Goal: Go to known website: Go to known website

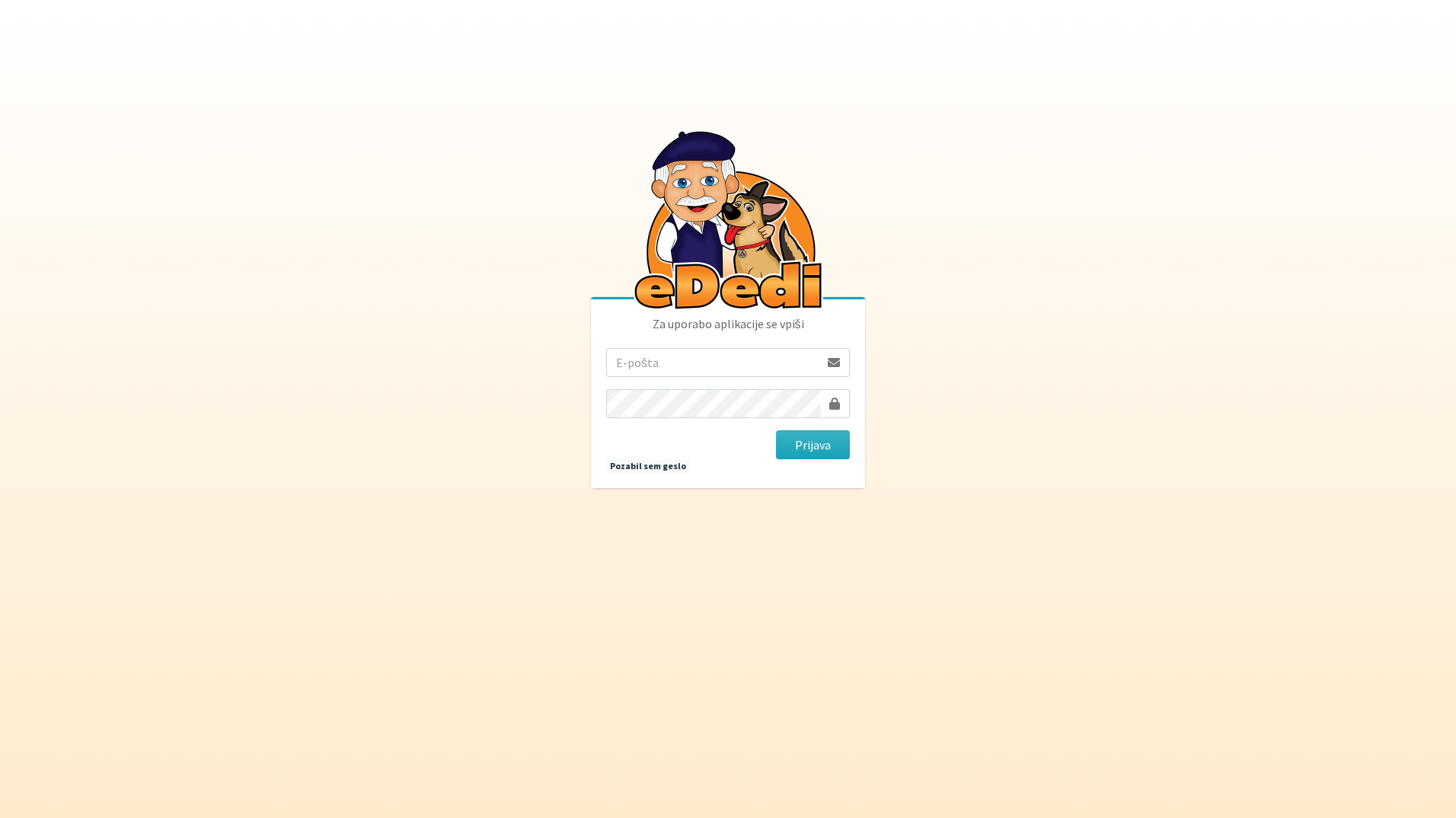
click at [801, 375] on input "email" at bounding box center [712, 362] width 214 height 29
type input "[EMAIL_ADDRESS][DOMAIN_NAME]"
click at [776, 430] on button "Prijava" at bounding box center [813, 445] width 74 height 29
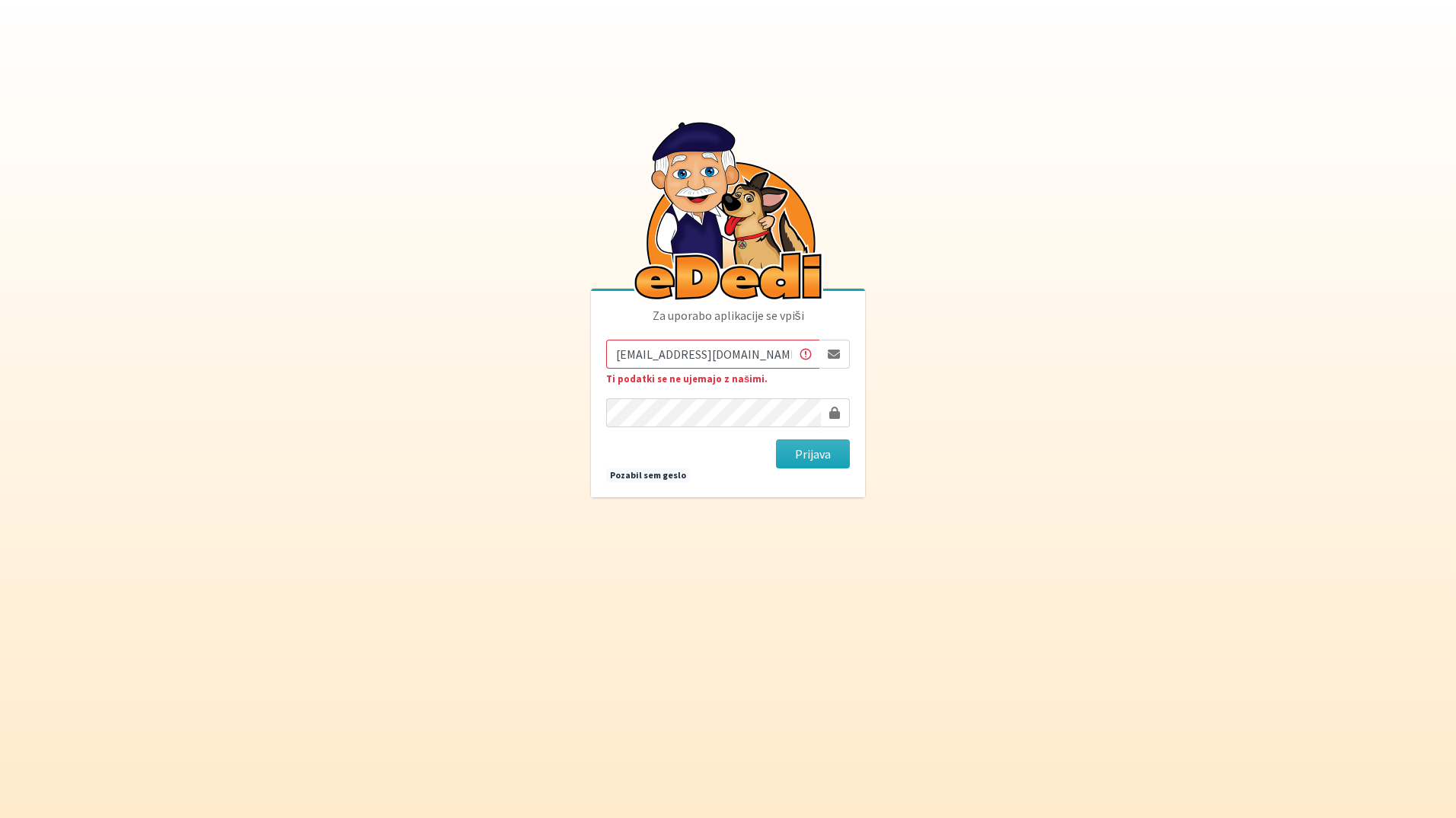
click at [776, 440] on button "Prijava" at bounding box center [813, 454] width 74 height 29
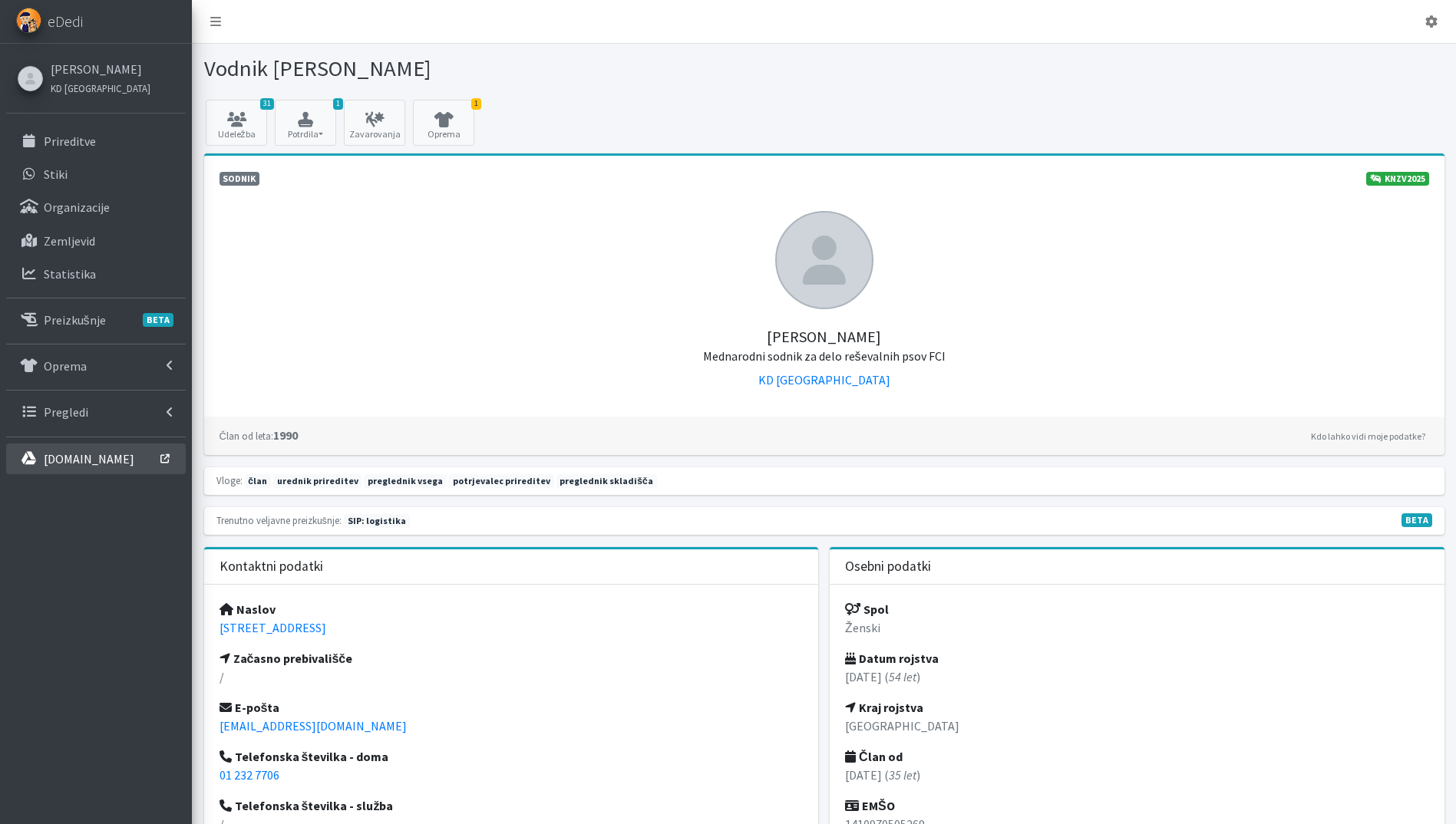
click at [83, 468] on link "interno.erps.si" at bounding box center [96, 459] width 180 height 31
